Goal: Check status: Check status

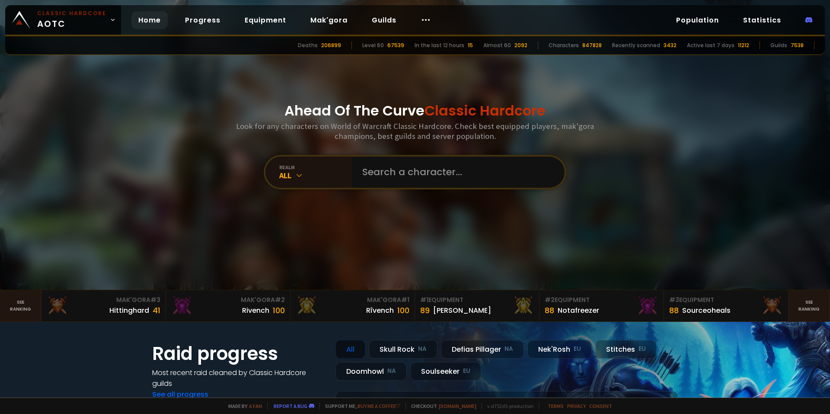
click at [378, 161] on input "text" at bounding box center [455, 171] width 197 height 31
type input "FknHappy"
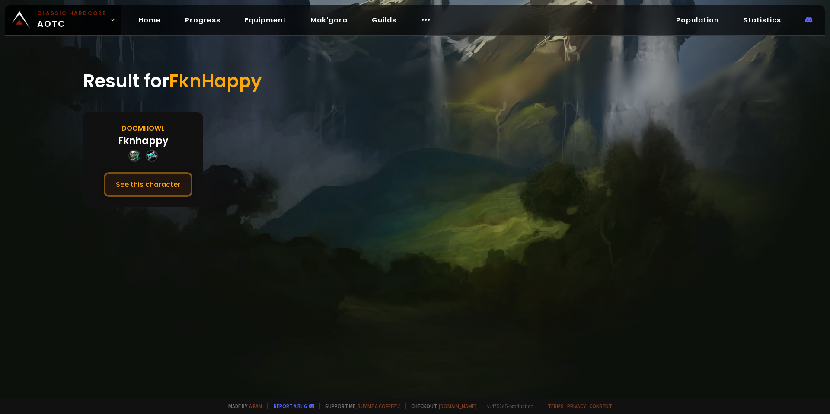
click at [168, 188] on button "See this character" at bounding box center [148, 184] width 89 height 25
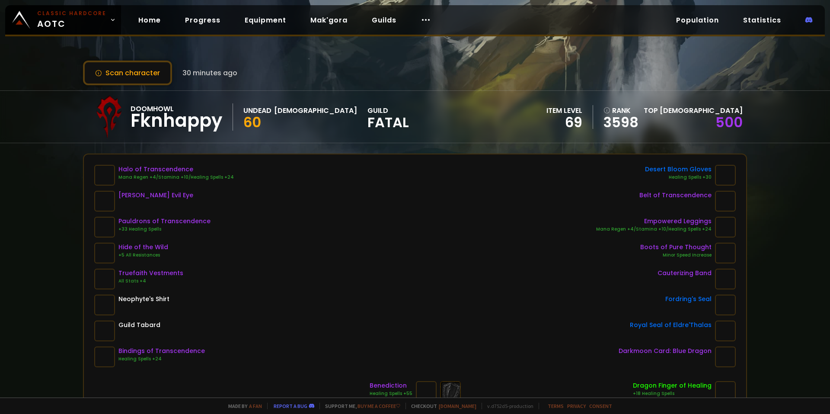
scroll to position [43, 0]
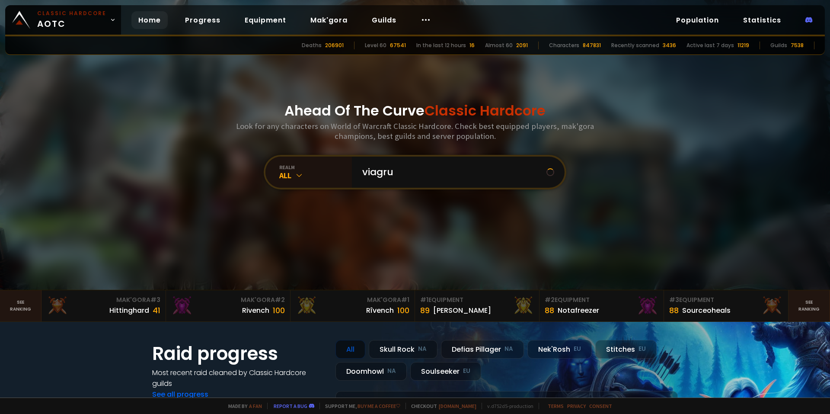
type input "viagruh"
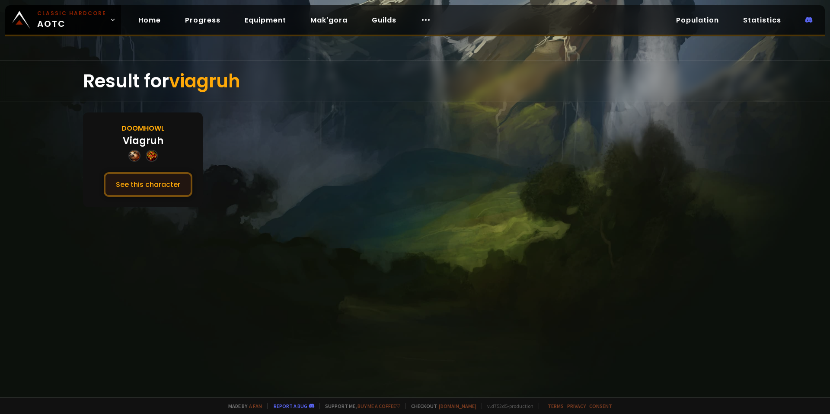
click at [163, 181] on button "See this character" at bounding box center [148, 184] width 89 height 25
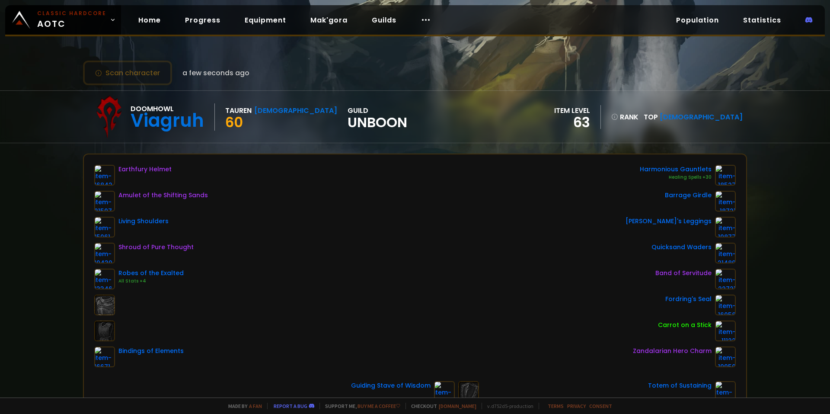
scroll to position [43, 0]
